Goal: Information Seeking & Learning: Learn about a topic

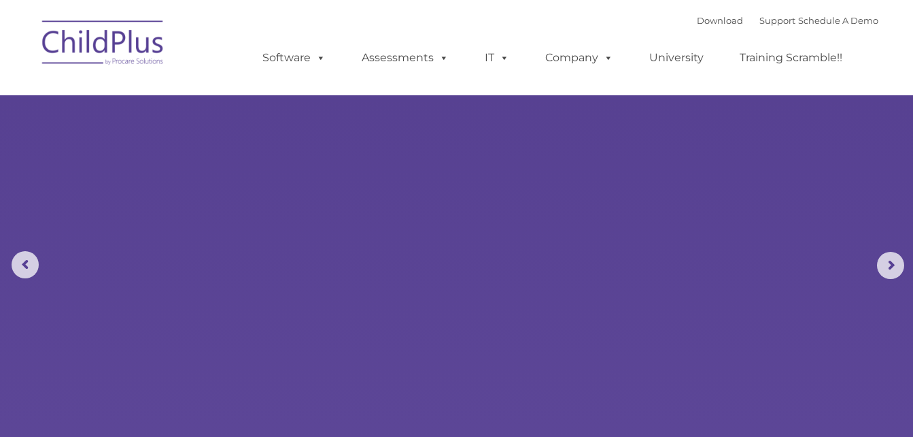
select select "MEDIUM"
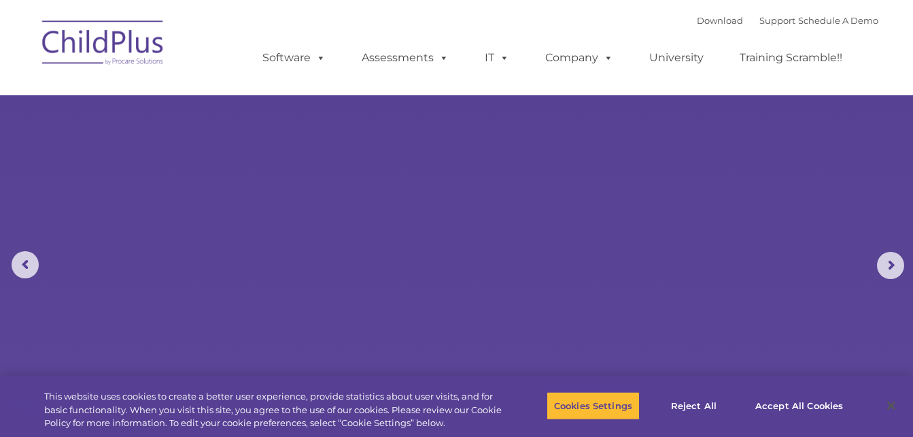
click at [95, 58] on img at bounding box center [103, 45] width 136 height 68
type input ""
select select "MEDIUM"
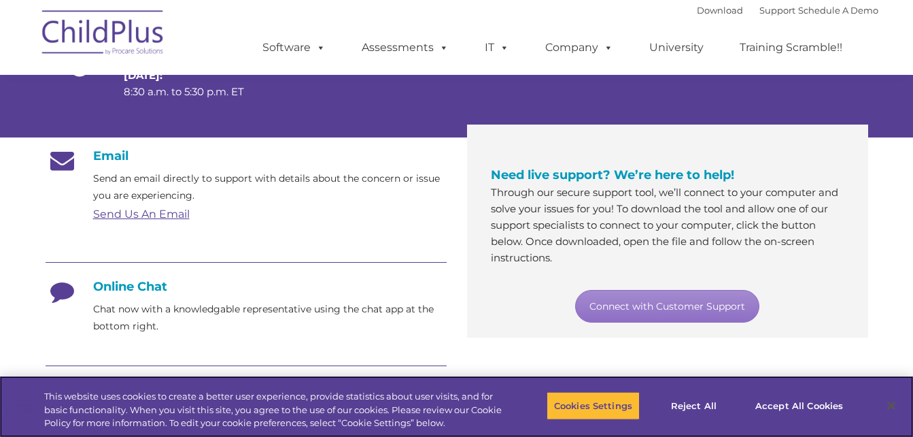
scroll to position [180, 0]
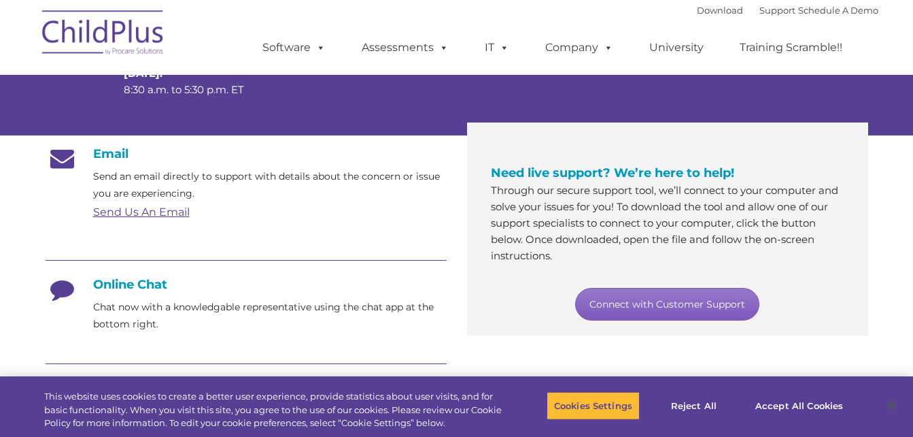
click at [657, 307] on link "Connect with Customer Support" at bounding box center [667, 304] width 184 height 33
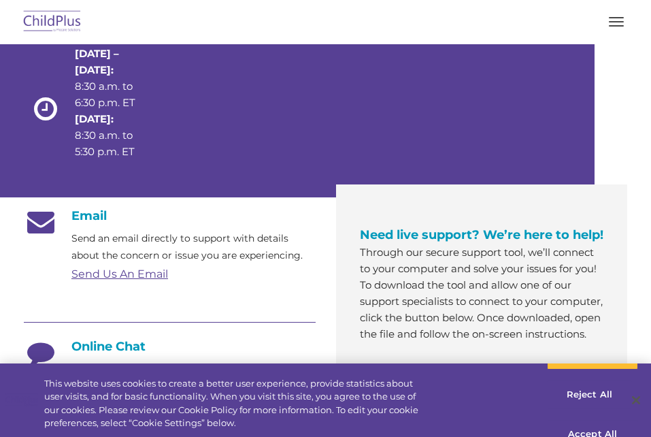
click at [0, 0] on ul "Software ChildPlus: The original and most widely-used Head Start data managemen…" at bounding box center [0, 0] width 0 height 0
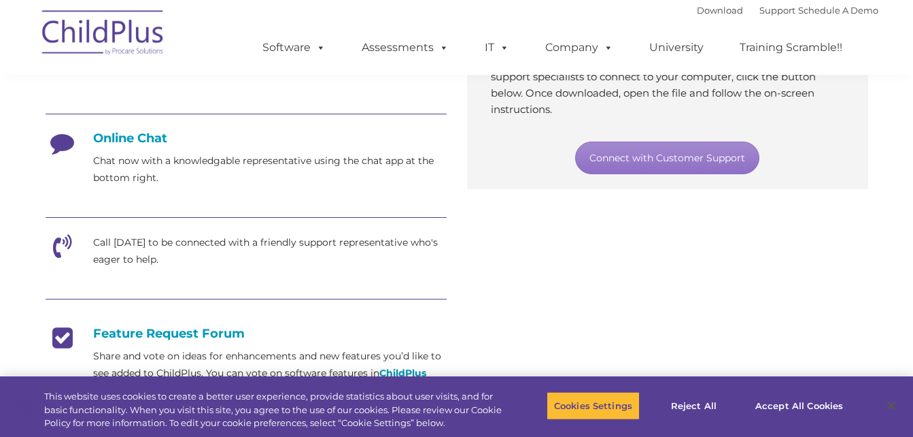
scroll to position [312, 0]
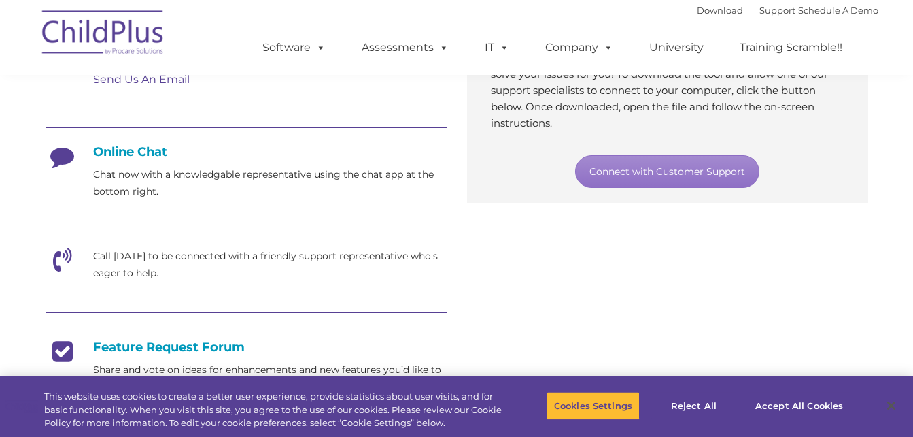
drag, startPoint x: 908, startPoint y: 169, endPoint x: 899, endPoint y: 135, distance: 34.5
click at [899, 135] on section "Customer Support Need help with ChildPlus? We offer many convenient ways to con…" at bounding box center [456, 212] width 913 height 1048
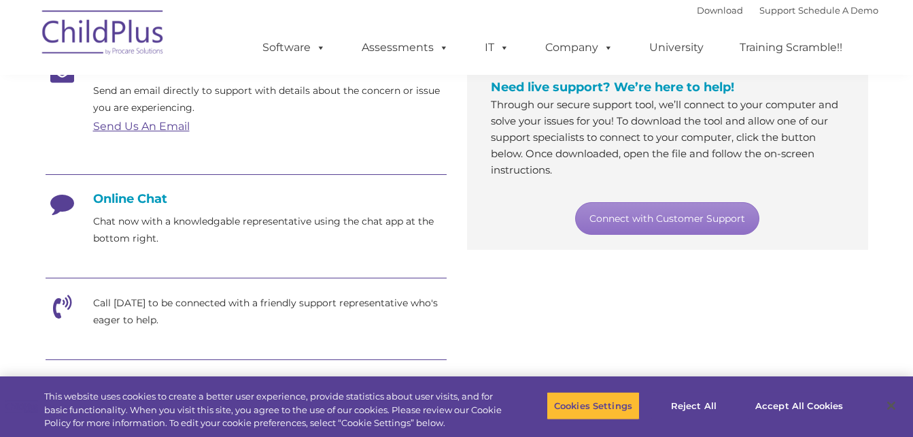
scroll to position [216, 0]
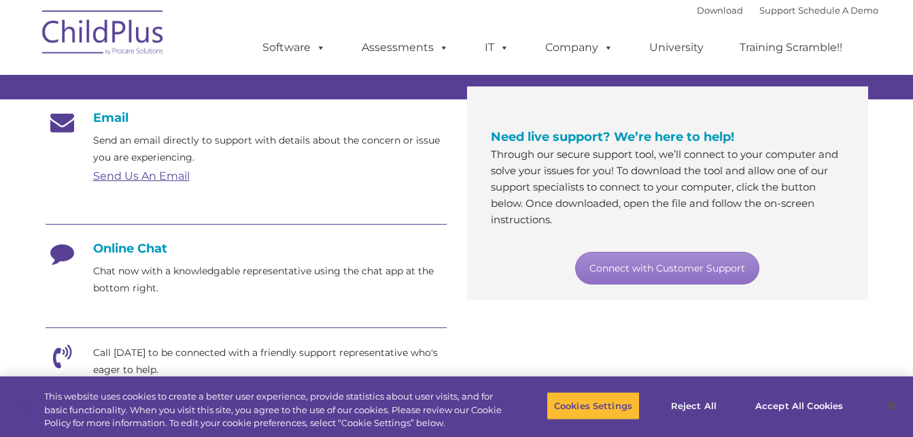
click at [56, 265] on icon at bounding box center [63, 258] width 34 height 34
click at [57, 352] on icon at bounding box center [63, 361] width 34 height 34
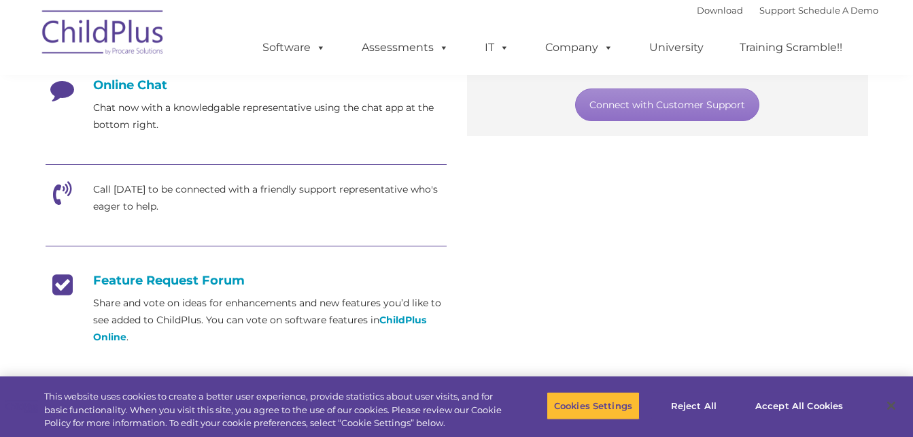
scroll to position [406, 0]
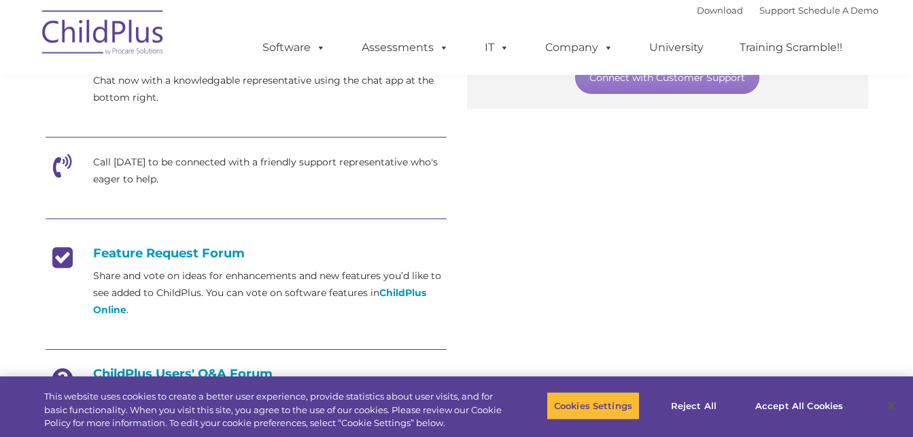
click at [59, 170] on icon at bounding box center [63, 171] width 34 height 34
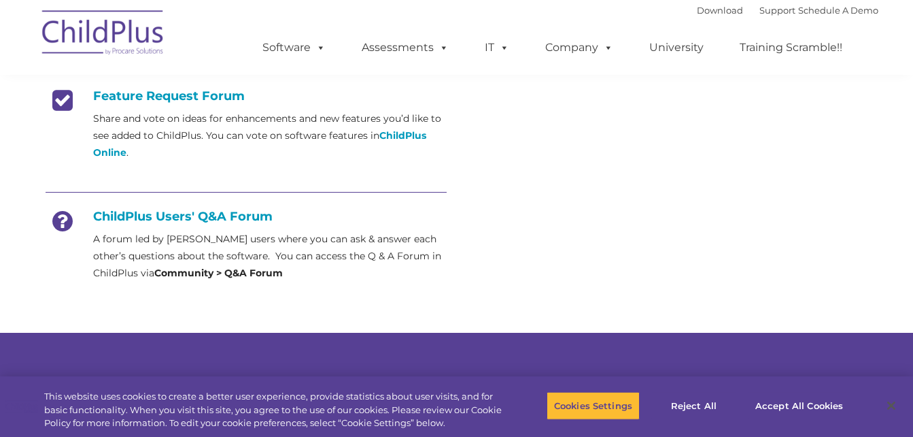
scroll to position [570, 0]
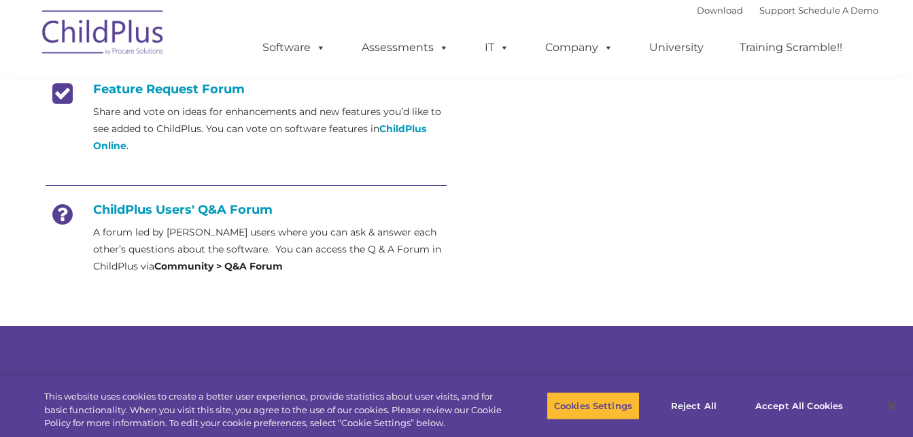
click at [58, 218] on icon at bounding box center [63, 219] width 34 height 34
click at [405, 127] on strong "ChildPlus Online" at bounding box center [259, 136] width 333 height 29
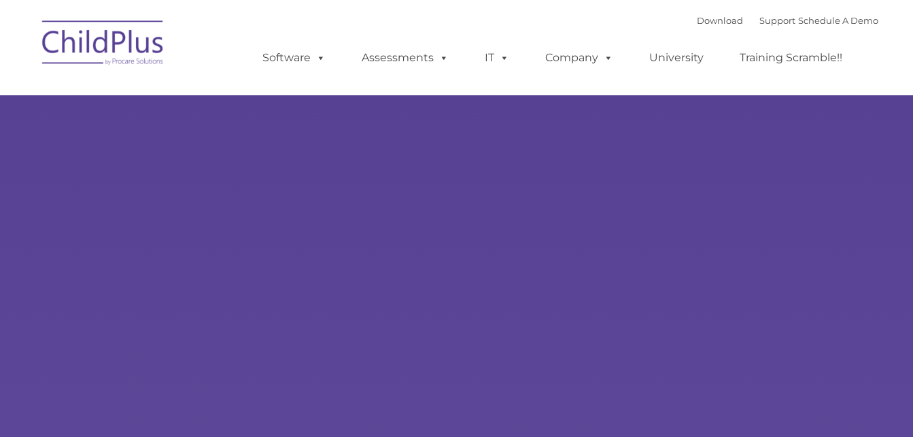
type input ""
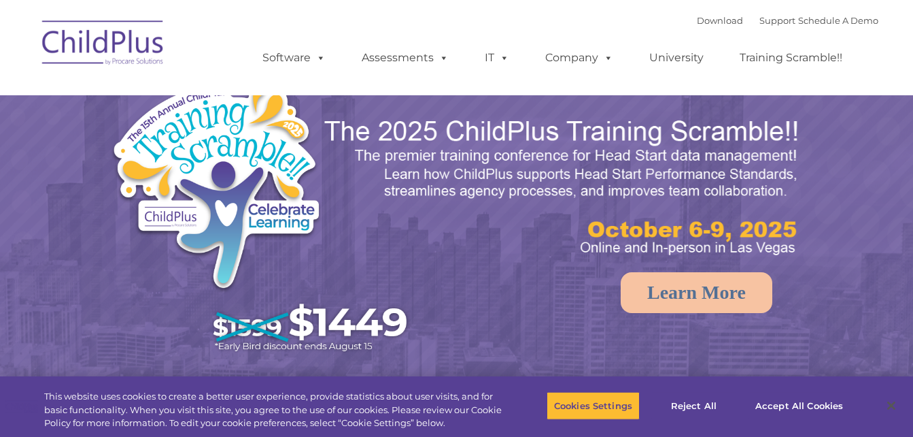
select select "MEDIUM"
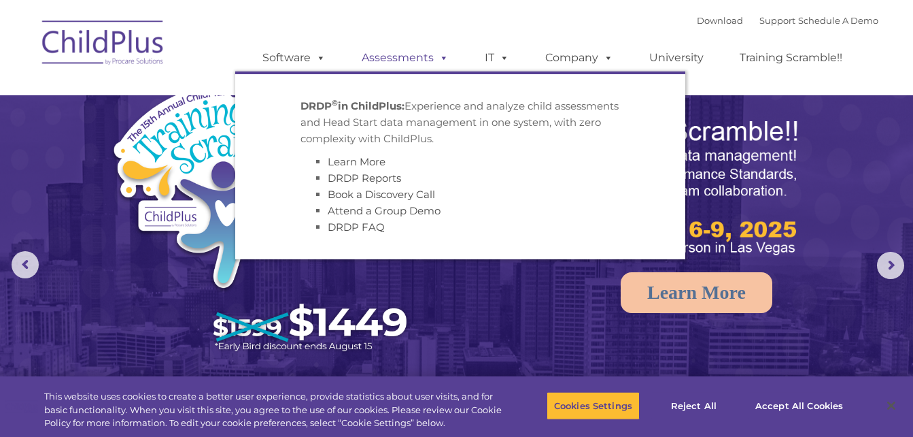
click at [402, 55] on link "Assessments" at bounding box center [405, 57] width 114 height 27
